Goal: Task Accomplishment & Management: Complete application form

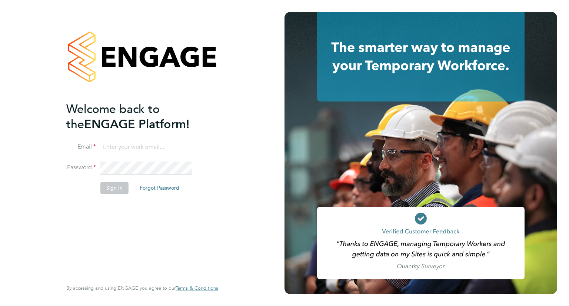
click at [113, 148] on input at bounding box center [146, 147] width 92 height 13
type input "odhran.mccarthy@buildrec.com"
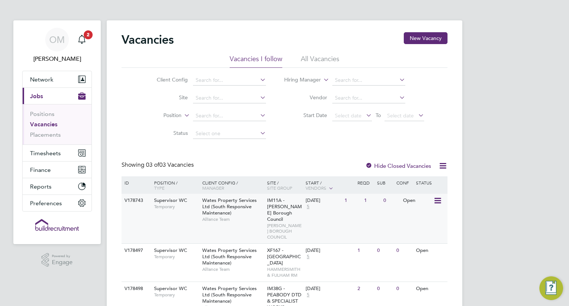
scroll to position [37, 0]
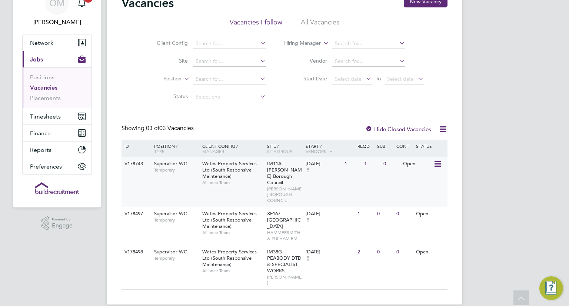
click at [275, 192] on span "CRAWLEY BOROUGH COUNCIL" at bounding box center [284, 194] width 35 height 17
click at [479, 190] on div "OM Odran McCarthy Notifications 3 Applications: Network Team Members Businesses…" at bounding box center [284, 140] width 569 height 354
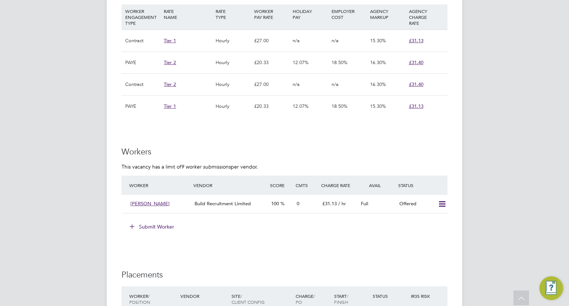
scroll to position [519, 0]
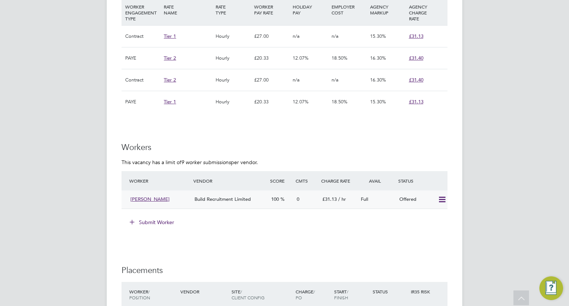
click at [444, 200] on icon at bounding box center [442, 200] width 9 height 6
click at [440, 214] on li "Confirm" at bounding box center [432, 215] width 28 height 10
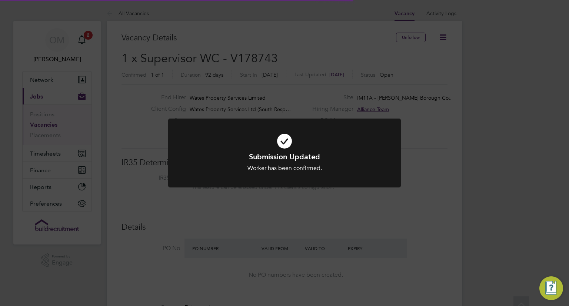
scroll to position [22, 52]
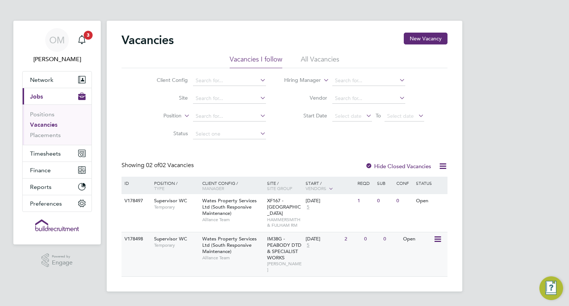
click at [228, 247] on span "Wates Property Services Ltd (South Responsive Maintenance)" at bounding box center [229, 245] width 54 height 19
